Goal: Task Accomplishment & Management: Use online tool/utility

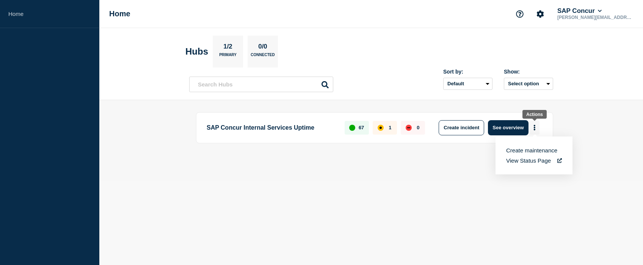
click at [531, 130] on button "More actions" at bounding box center [535, 128] width 10 height 14
click at [502, 132] on button "See overview" at bounding box center [508, 127] width 40 height 15
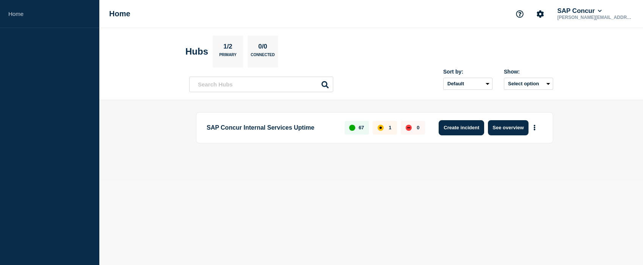
click at [458, 130] on button "Create incident" at bounding box center [461, 127] width 45 height 15
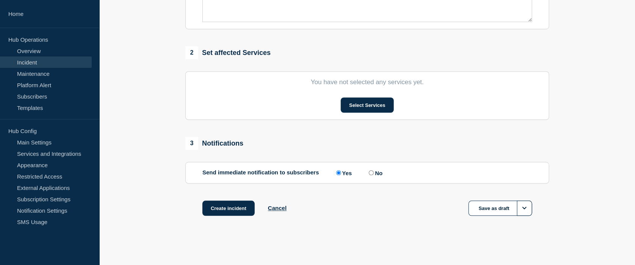
scroll to position [266, 0]
click at [279, 211] on button "Cancel" at bounding box center [277, 208] width 19 height 6
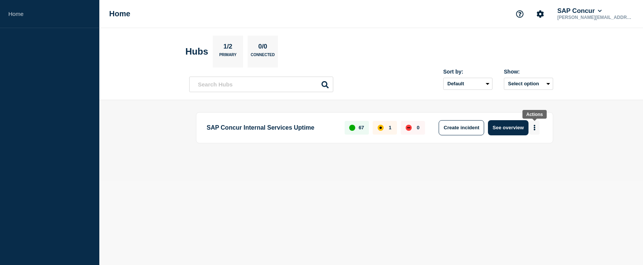
click at [535, 129] on icon "More actions" at bounding box center [535, 128] width 2 height 6
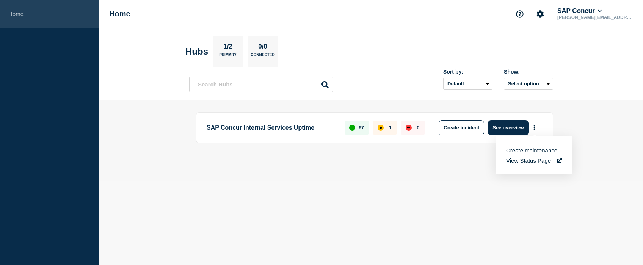
click at [50, 12] on link "Home" at bounding box center [49, 14] width 99 height 28
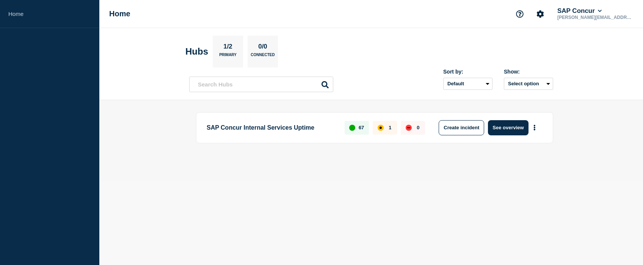
click at [376, 129] on div "1" at bounding box center [385, 128] width 24 height 14
click at [385, 125] on div "1" at bounding box center [385, 128] width 24 height 14
click at [512, 127] on button "See overview" at bounding box center [508, 127] width 40 height 15
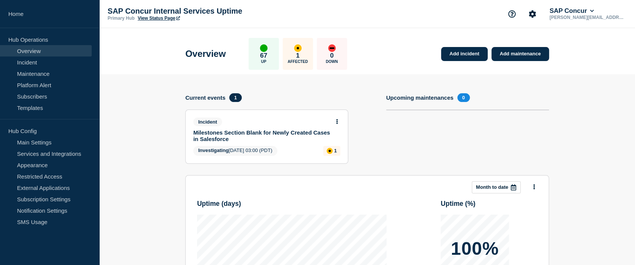
click at [272, 139] on link "Milestones Section Blank for Newly Created Cases in Salesforce" at bounding box center [261, 135] width 137 height 13
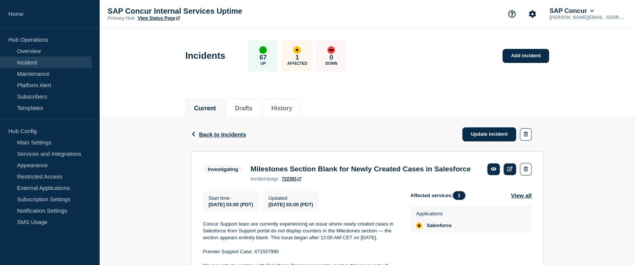
scroll to position [67, 0]
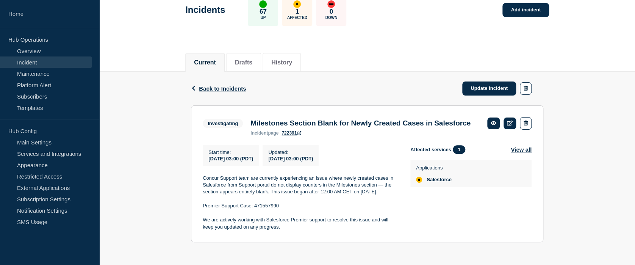
click at [605, 123] on div "Back Back to Incidents Update incident Investigating Milestones Section Blank f…" at bounding box center [367, 163] width 536 height 182
click at [481, 82] on link "Update incident" at bounding box center [490, 89] width 54 height 14
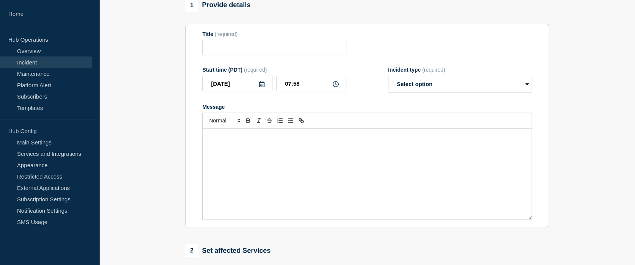
type input "Milestones Section Blank for Newly Created Cases in Salesforce"
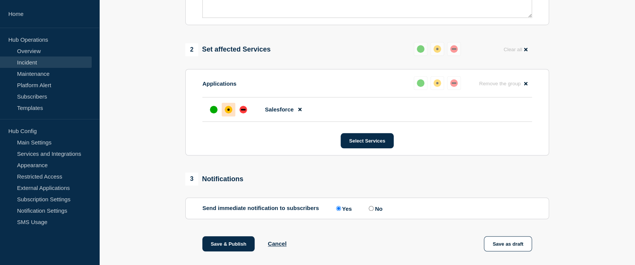
scroll to position [289, 0]
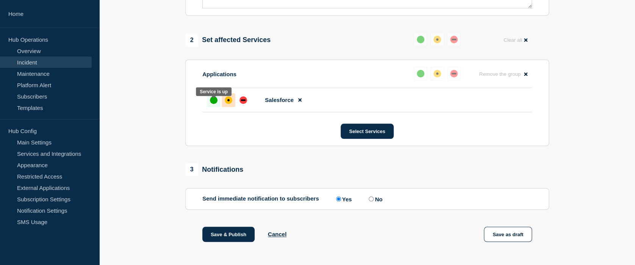
click at [212, 104] on div "up" at bounding box center [214, 100] width 8 height 8
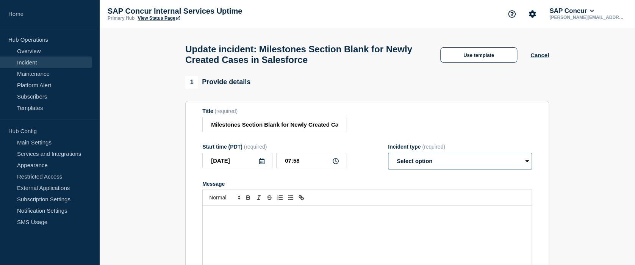
click at [431, 162] on select "Select option Investigating Identified Monitoring Resolved" at bounding box center [460, 161] width 144 height 17
select select "resolved"
click at [388, 157] on select "Select option Investigating Identified Monitoring Resolved" at bounding box center [460, 161] width 144 height 17
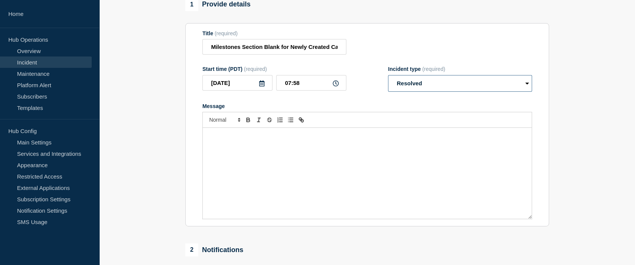
scroll to position [78, 0]
click at [362, 162] on div "Message" at bounding box center [367, 172] width 329 height 91
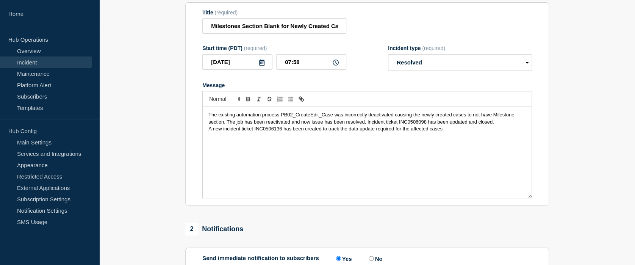
scroll to position [0, 0]
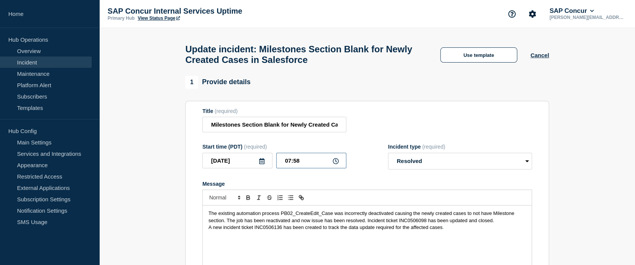
click at [288, 165] on input "07:58" at bounding box center [311, 161] width 70 height 16
click at [298, 165] on input "_7:58" at bounding box center [311, 161] width 70 height 16
click at [285, 166] on input "_7:58" at bounding box center [311, 161] width 70 height 16
click at [301, 166] on input "07:58" at bounding box center [311, 161] width 70 height 16
type input "07:30"
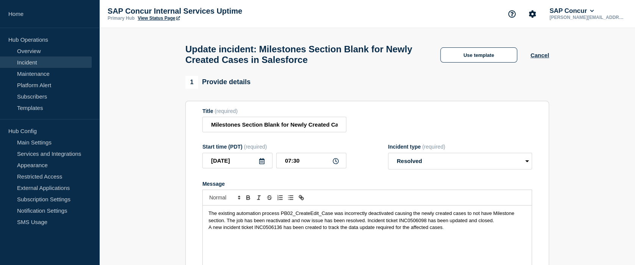
click at [318, 187] on div "Message" at bounding box center [367, 184] width 330 height 6
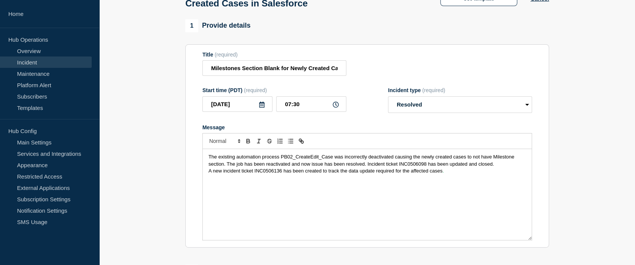
scroll to position [57, 0]
click at [323, 188] on div "The existing automation process PB02_CreateEdit_Case was incorrectly deactivate…" at bounding box center [367, 194] width 329 height 91
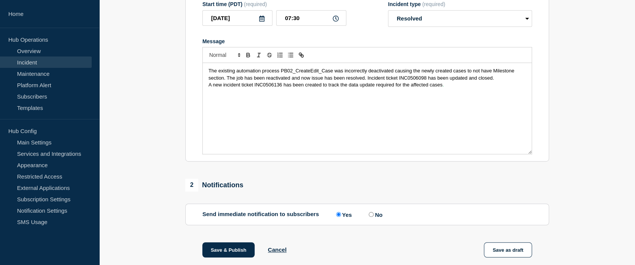
scroll to position [234, 0]
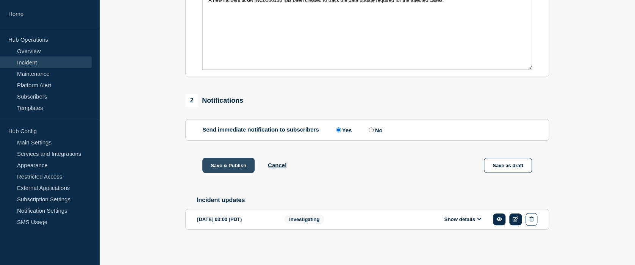
click at [224, 166] on button "Save & Publish" at bounding box center [228, 165] width 52 height 15
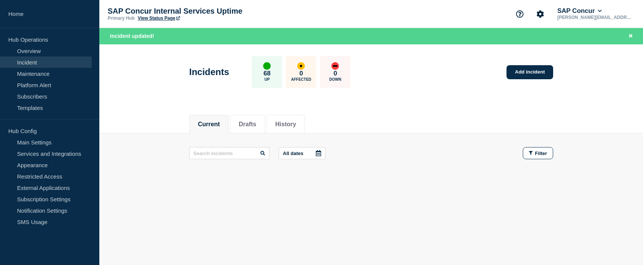
click at [361, 188] on footer at bounding box center [371, 182] width 544 height 18
